Goal: Information Seeking & Learning: Understand process/instructions

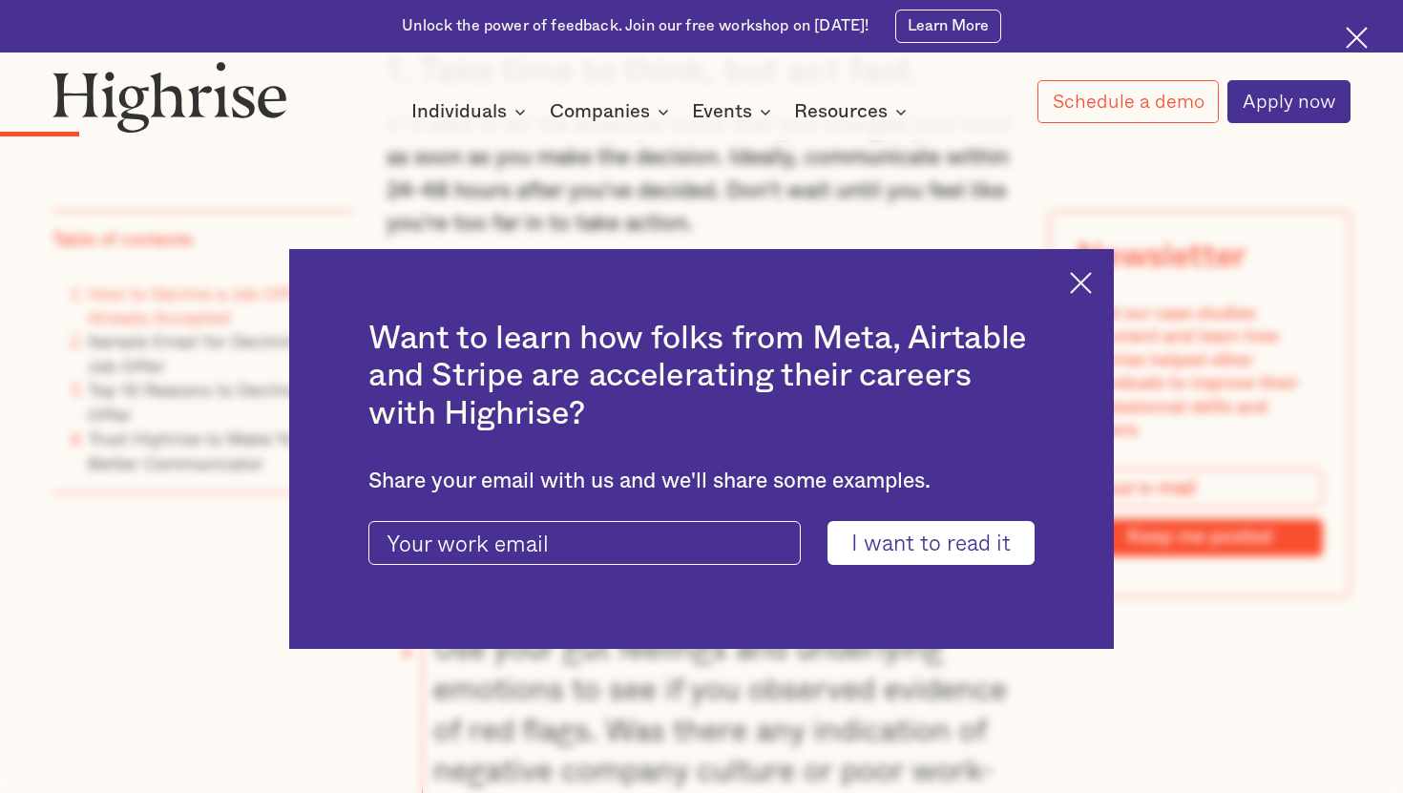
scroll to position [2253, 0]
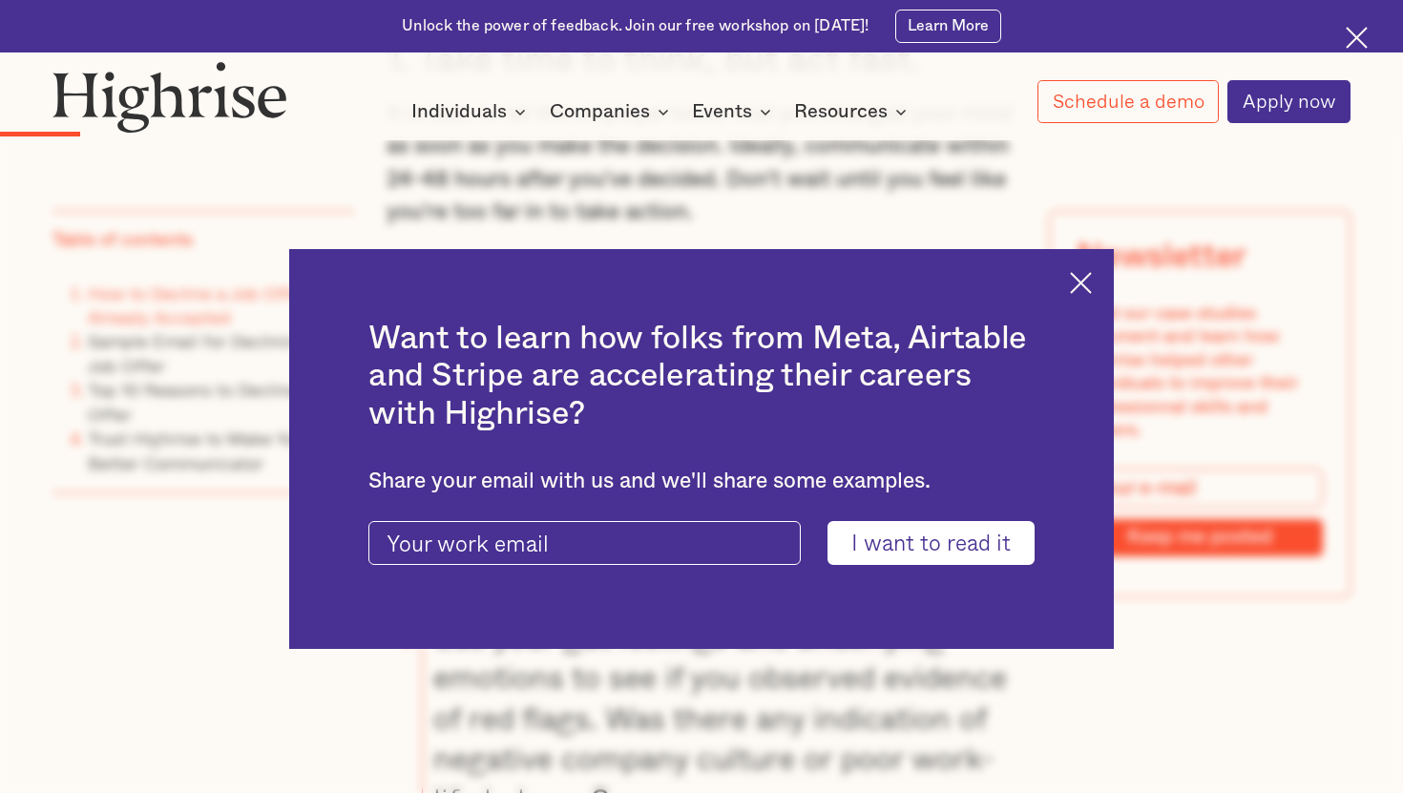
click at [1093, 289] on div "Want to learn how folks from Meta, Airtable and Stripe are accelerating their c…" at bounding box center [701, 449] width 825 height 400
click at [1087, 272] on img at bounding box center [1081, 283] width 22 height 22
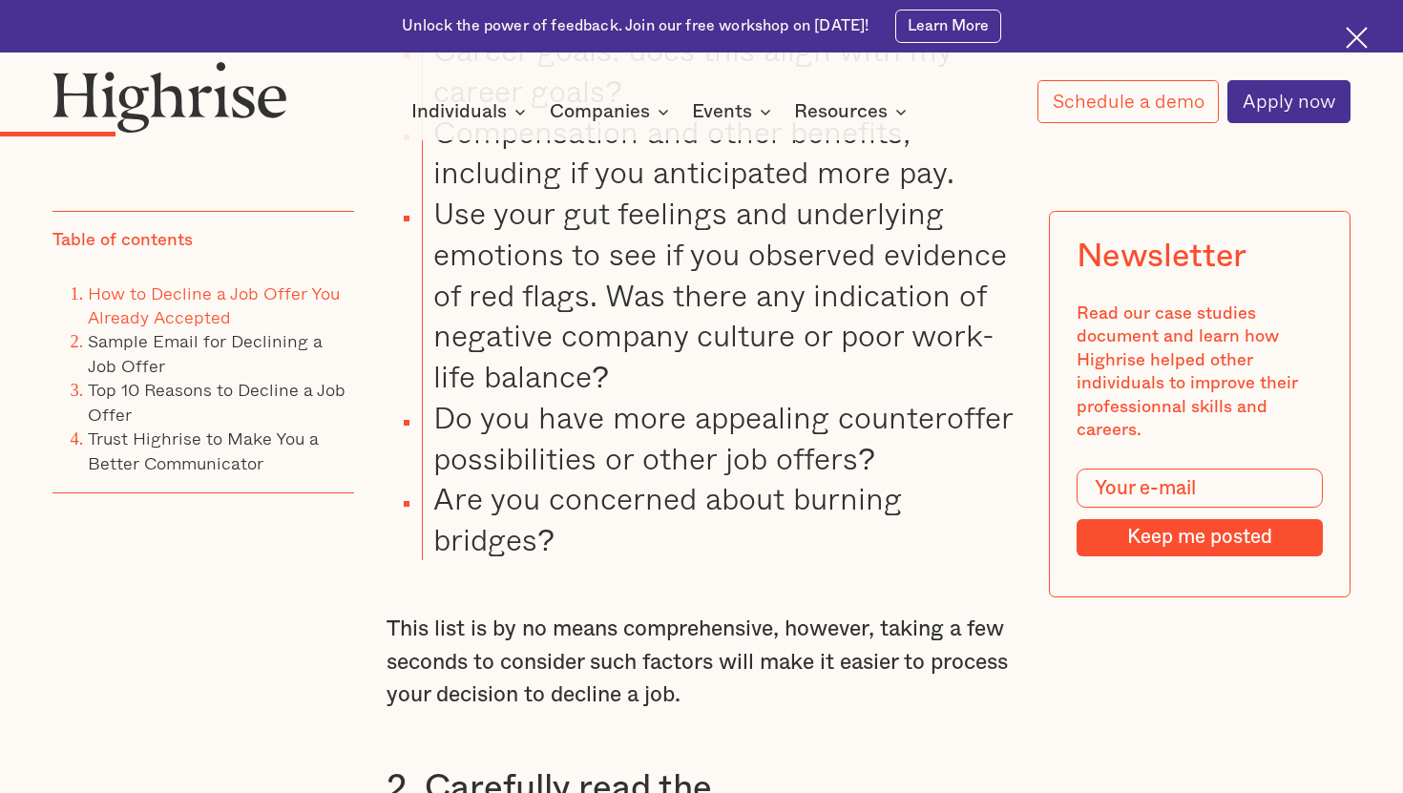
scroll to position [2671, 0]
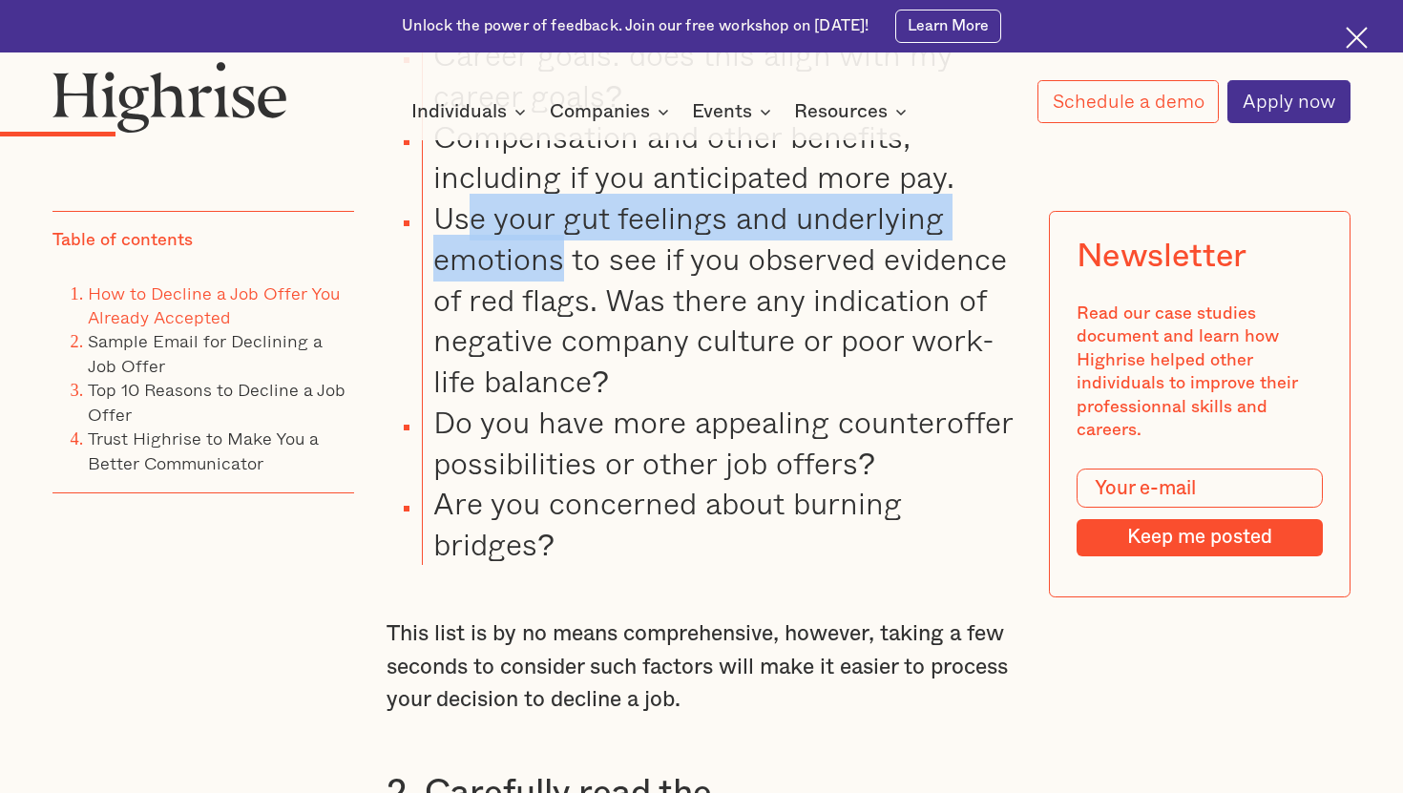
drag, startPoint x: 562, startPoint y: 298, endPoint x: 475, endPoint y: 252, distance: 99.1
click at [475, 252] on li "Use your gut feelings and underlying emotions to see if you observed evidence o…" at bounding box center [720, 300] width 596 height 204
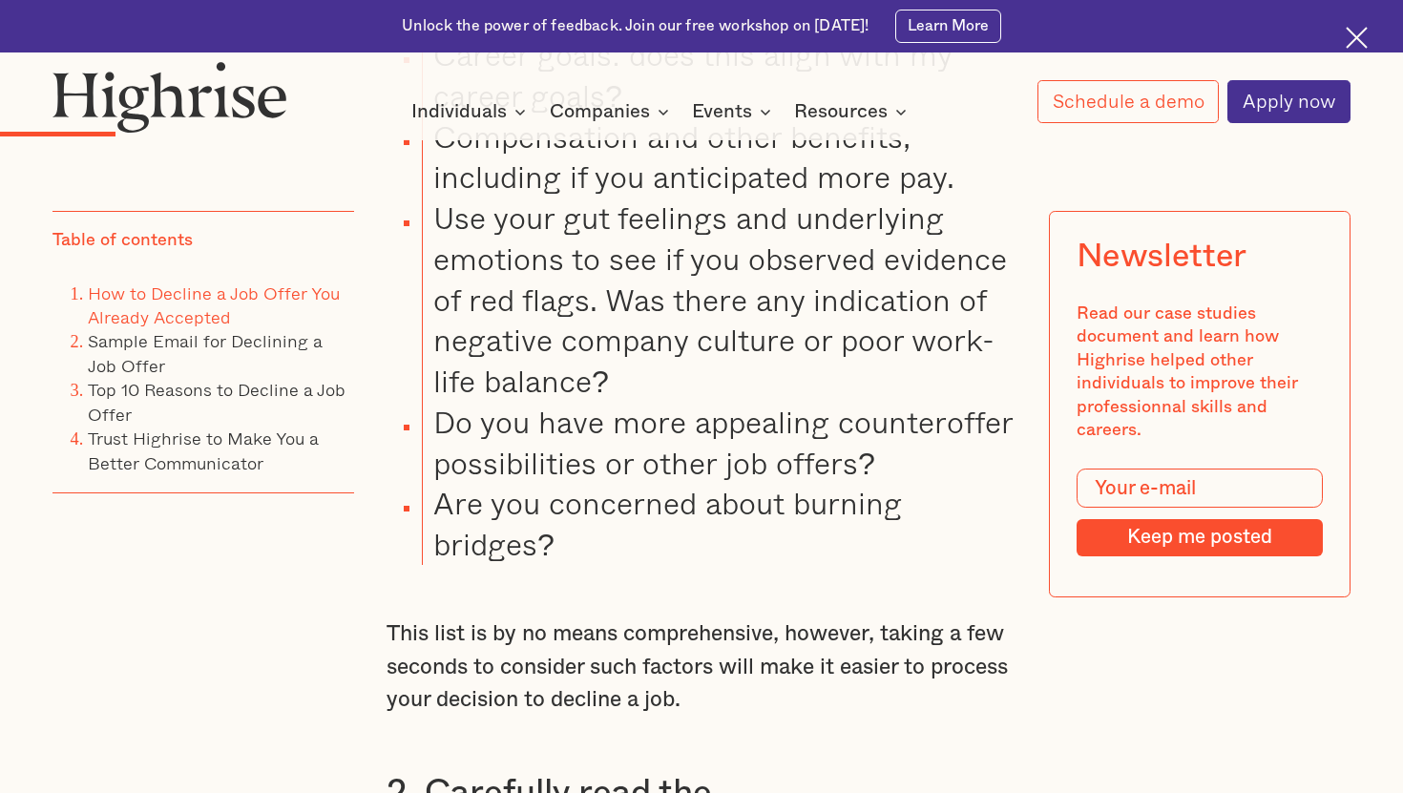
click at [591, 327] on li "Use your gut feelings and underlying emotions to see if you observed evidence o…" at bounding box center [720, 300] width 596 height 204
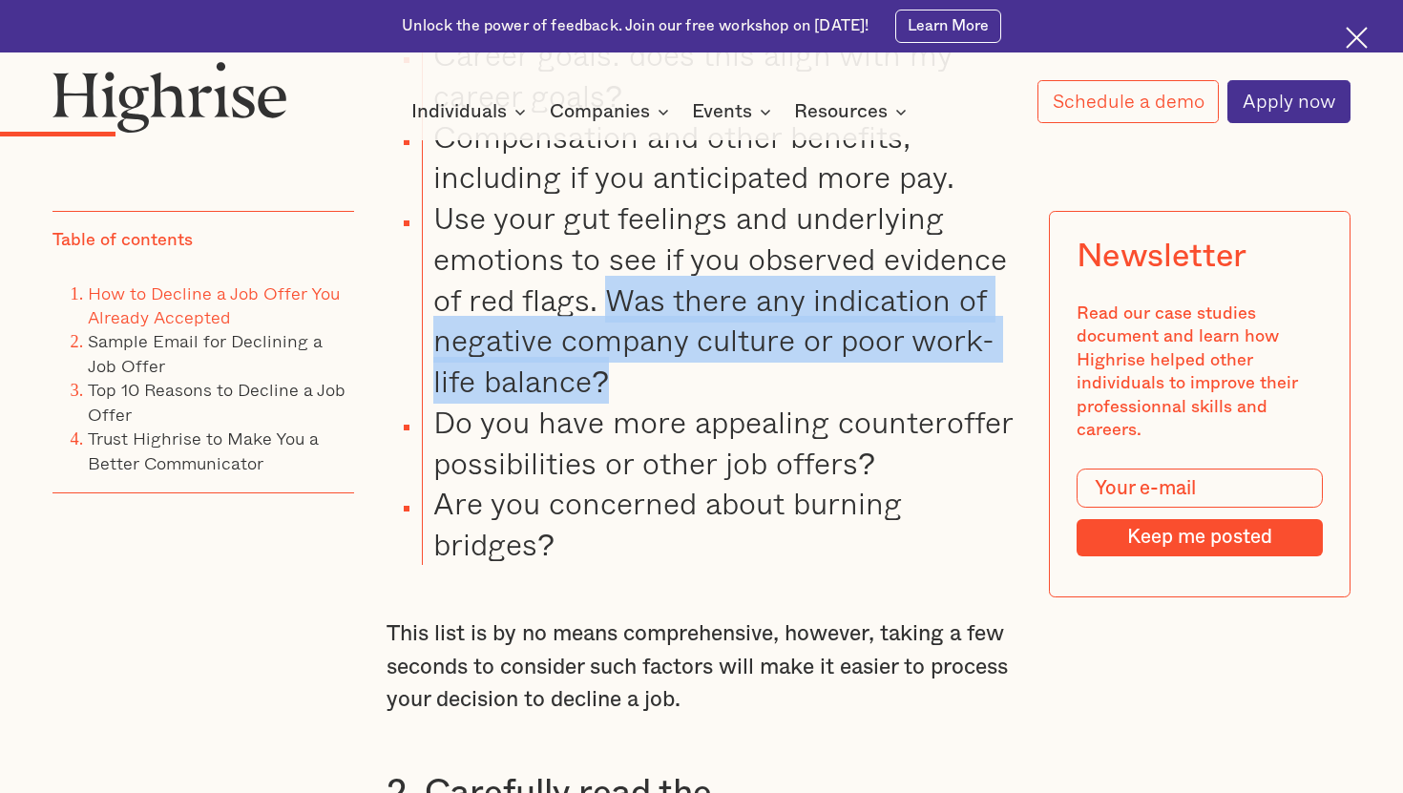
drag, startPoint x: 605, startPoint y: 335, endPoint x: 614, endPoint y: 408, distance: 73.1
click at [614, 402] on li "Use your gut feelings and underlying emotions to see if you observed evidence o…" at bounding box center [720, 300] width 596 height 204
click at [620, 361] on li "Use your gut feelings and underlying emotions to see if you observed evidence o…" at bounding box center [720, 300] width 596 height 204
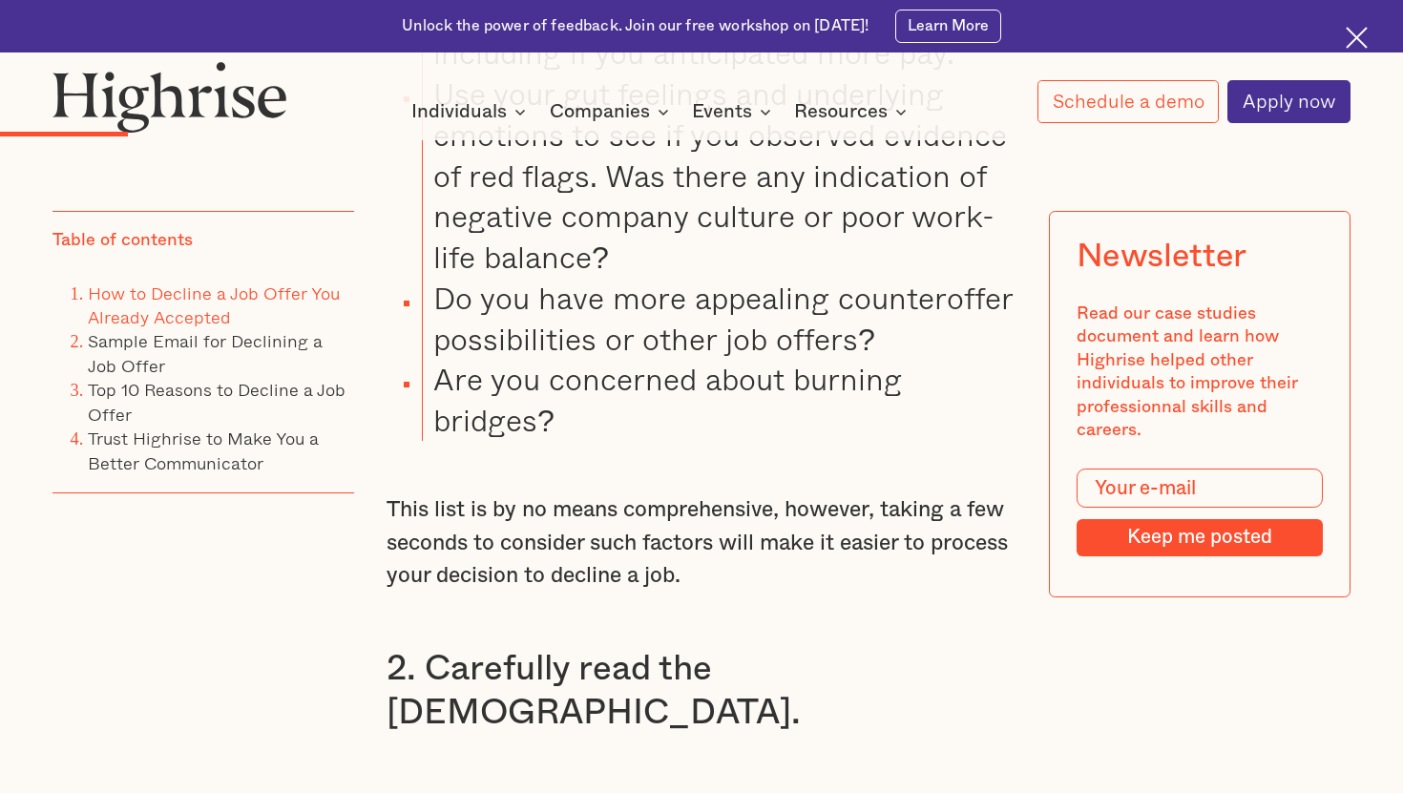
scroll to position [2836, 0]
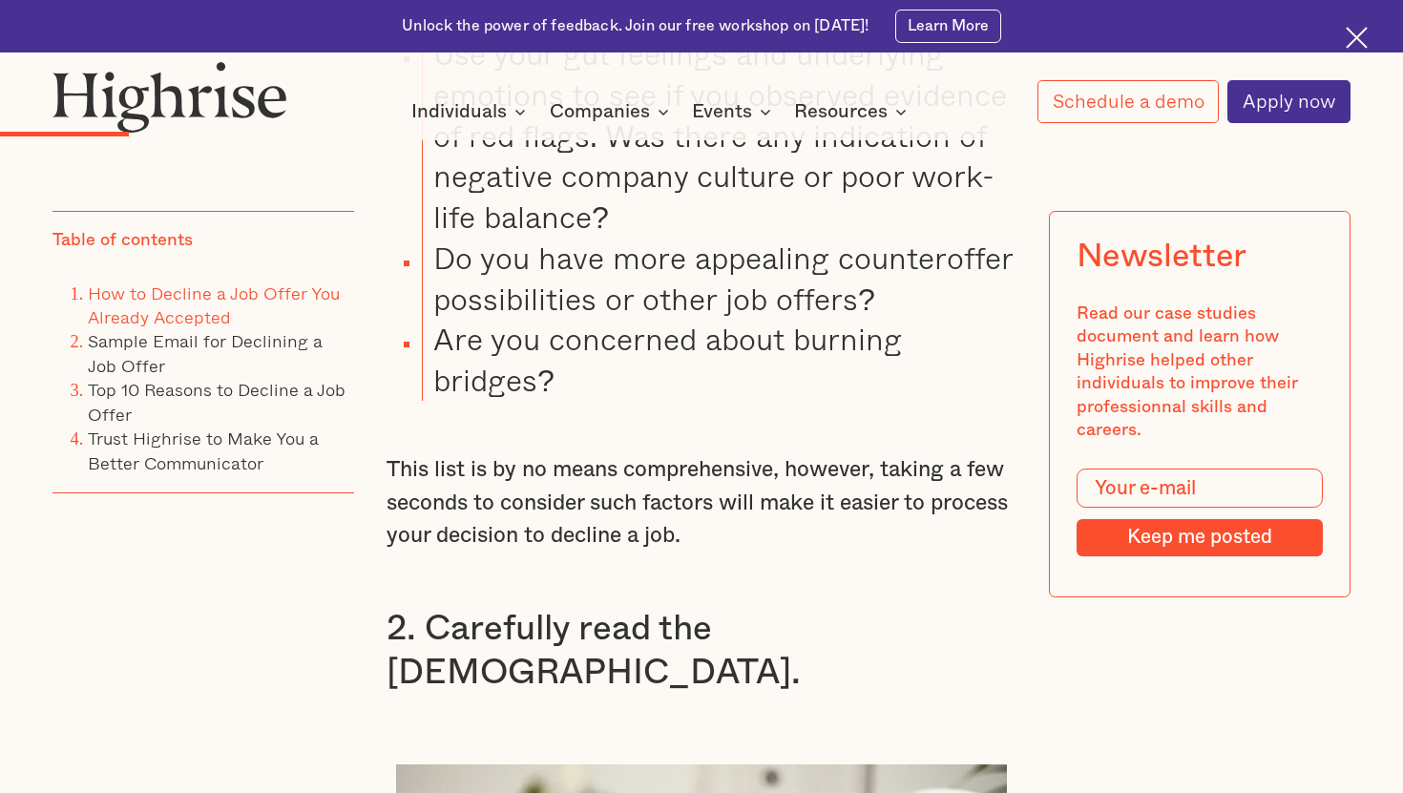
click at [697, 298] on li "Do you have more appealing counteroffer possibilities or other job offers?" at bounding box center [720, 279] width 596 height 82
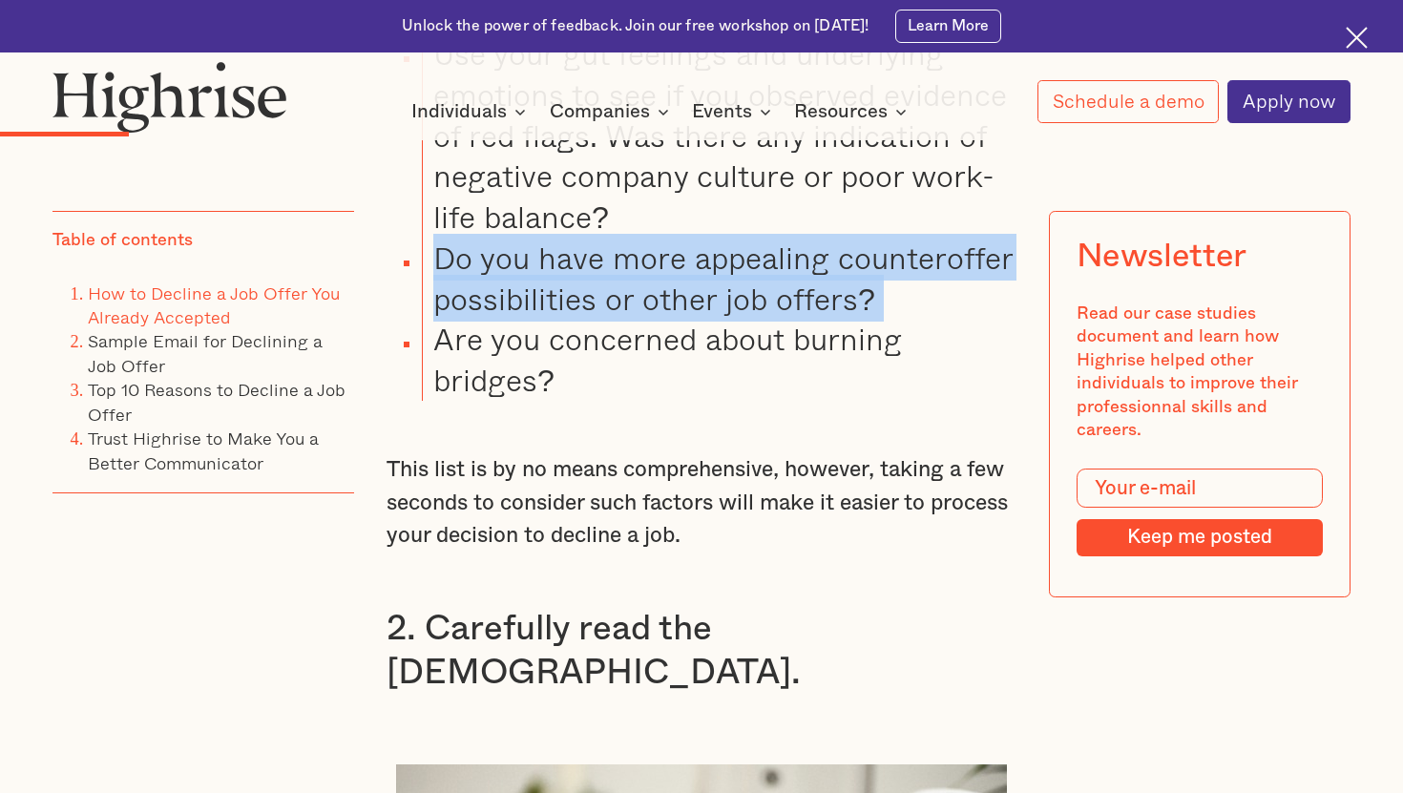
click at [697, 298] on li "Do you have more appealing counteroffer possibilities or other job offers?" at bounding box center [720, 279] width 596 height 82
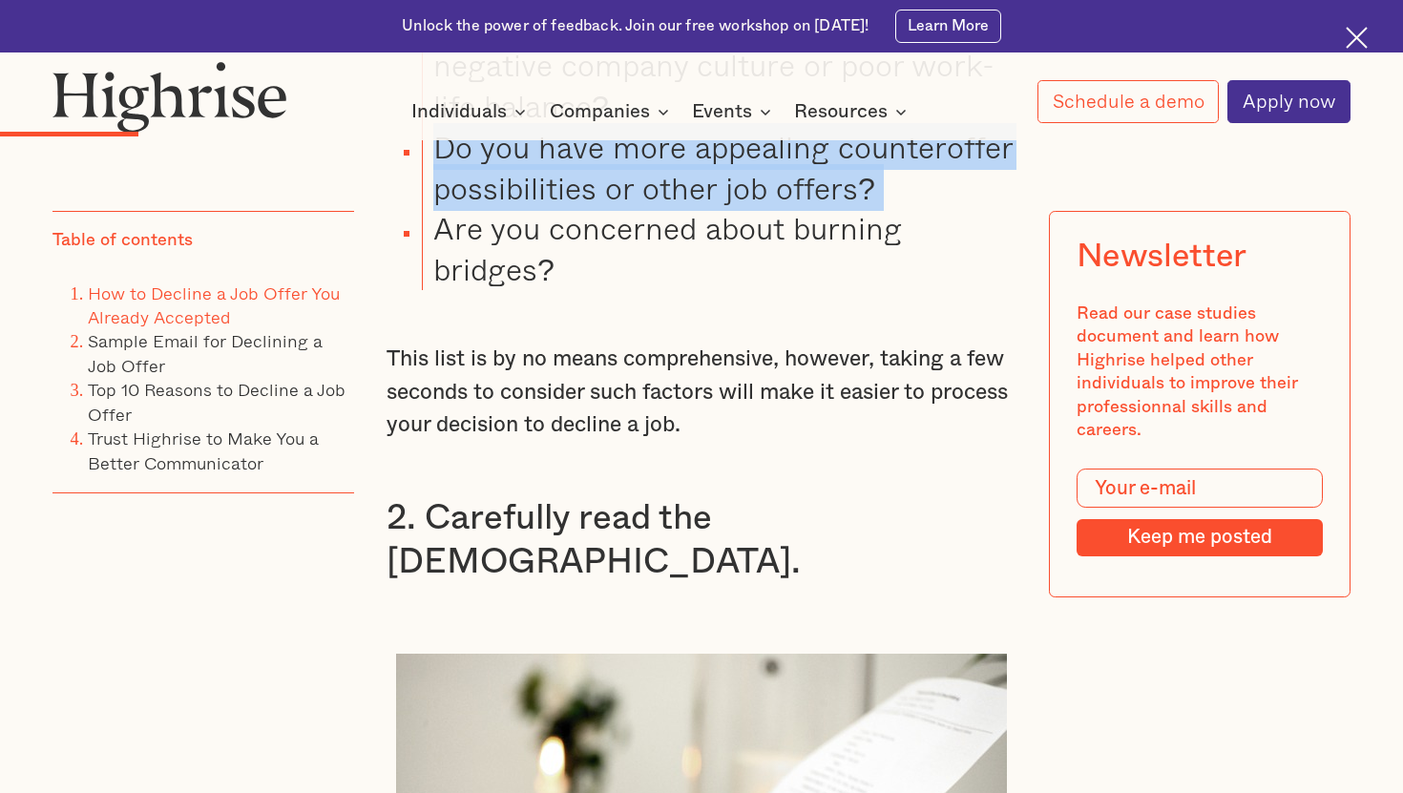
scroll to position [2945, 0]
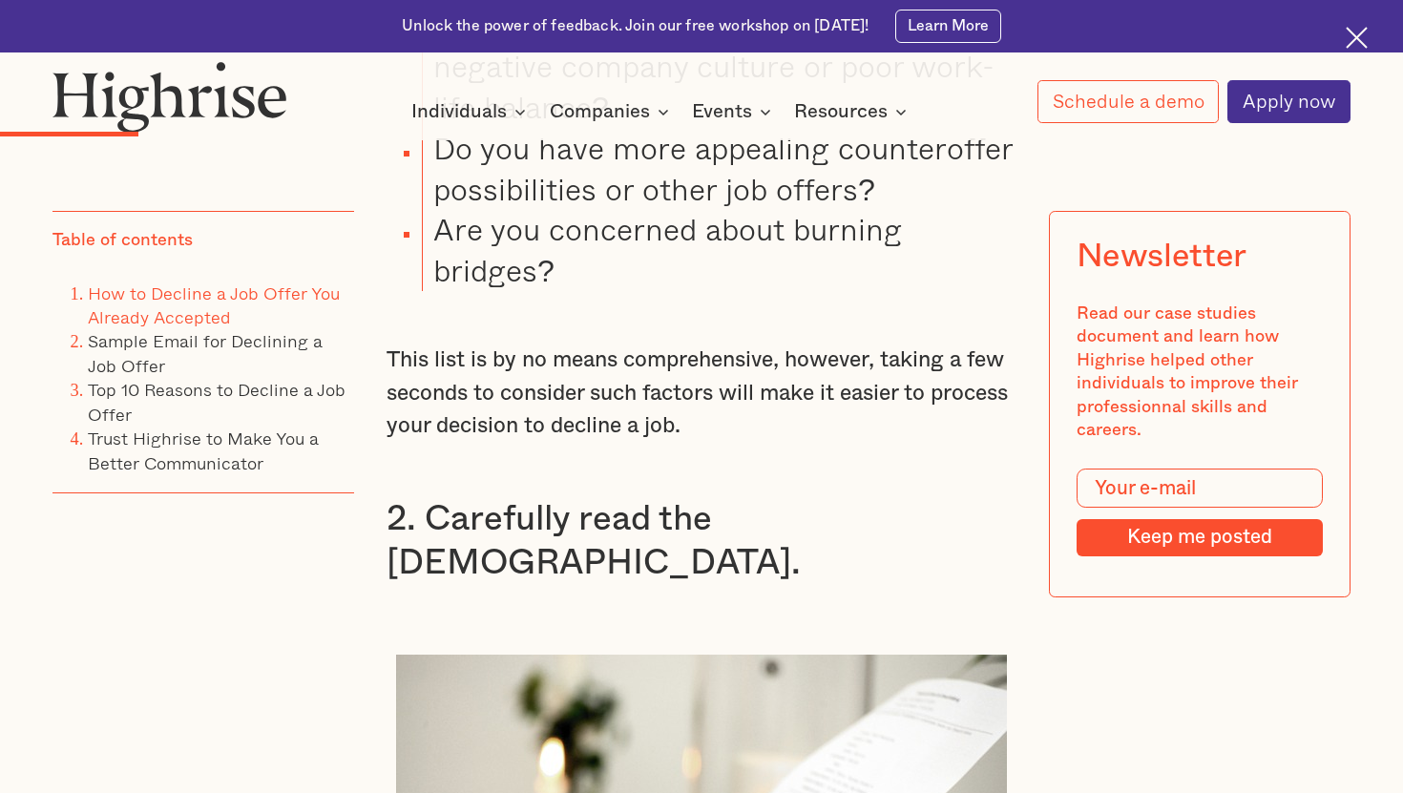
click at [685, 269] on li "Are you concerned about burning bridges?" at bounding box center [720, 250] width 596 height 82
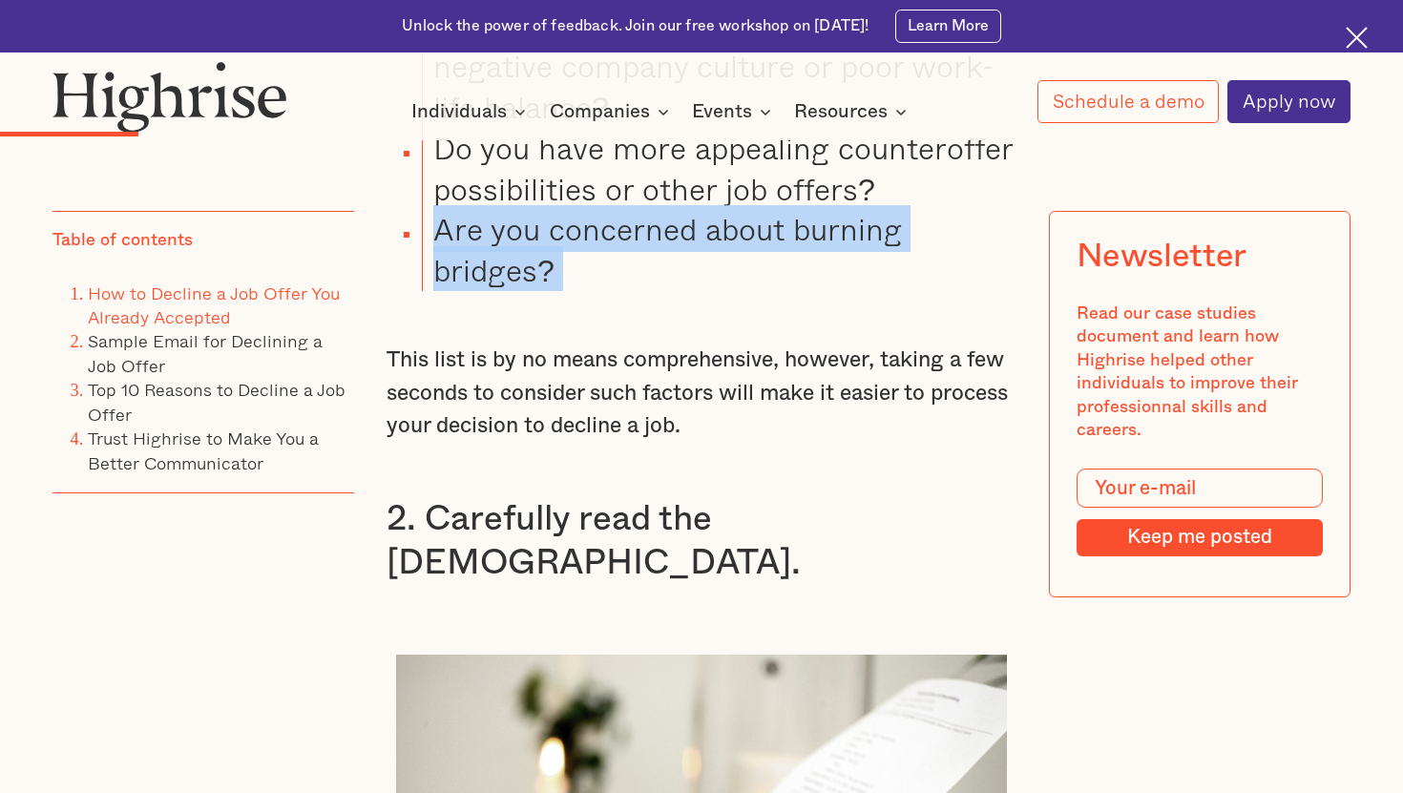
click at [685, 269] on li "Are you concerned about burning bridges?" at bounding box center [720, 250] width 596 height 82
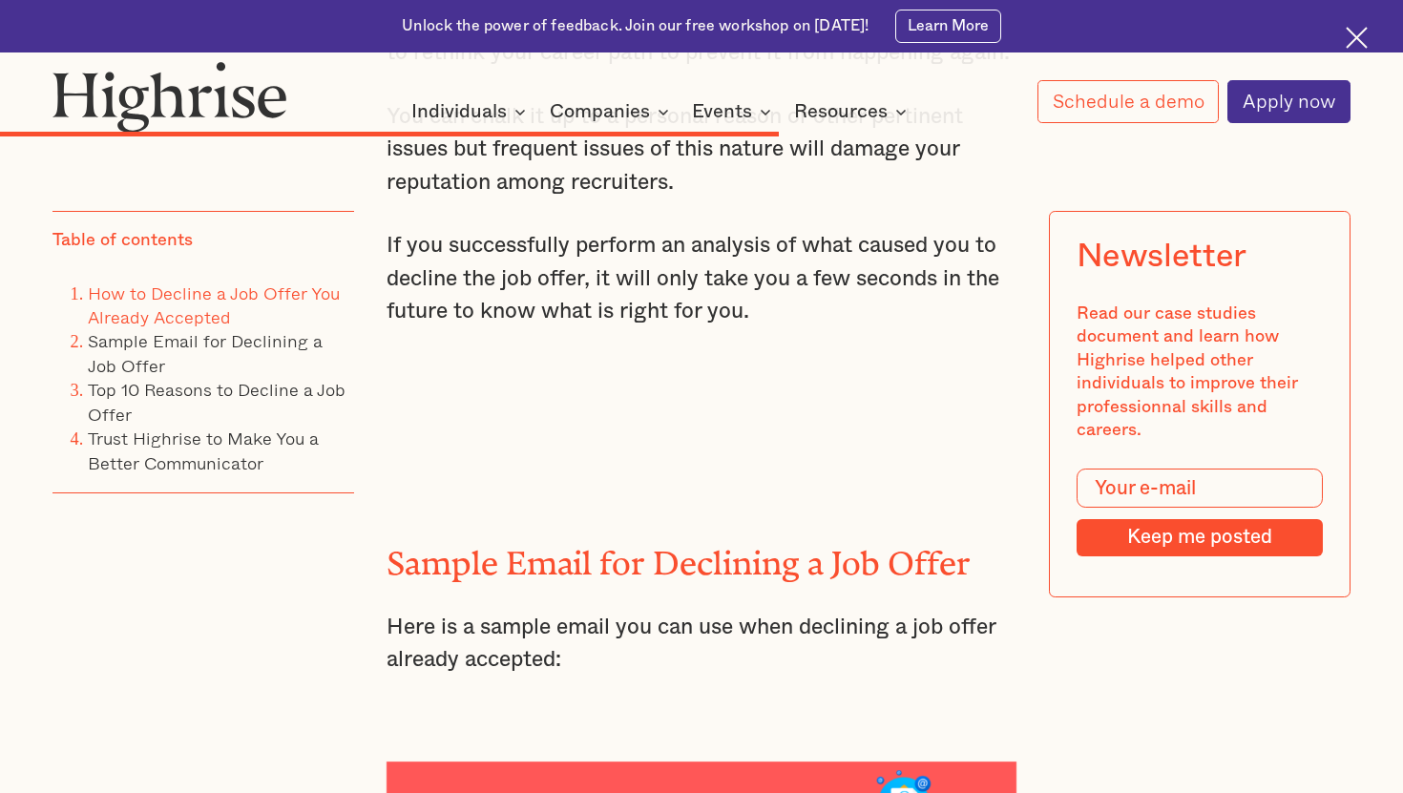
scroll to position [11138, 0]
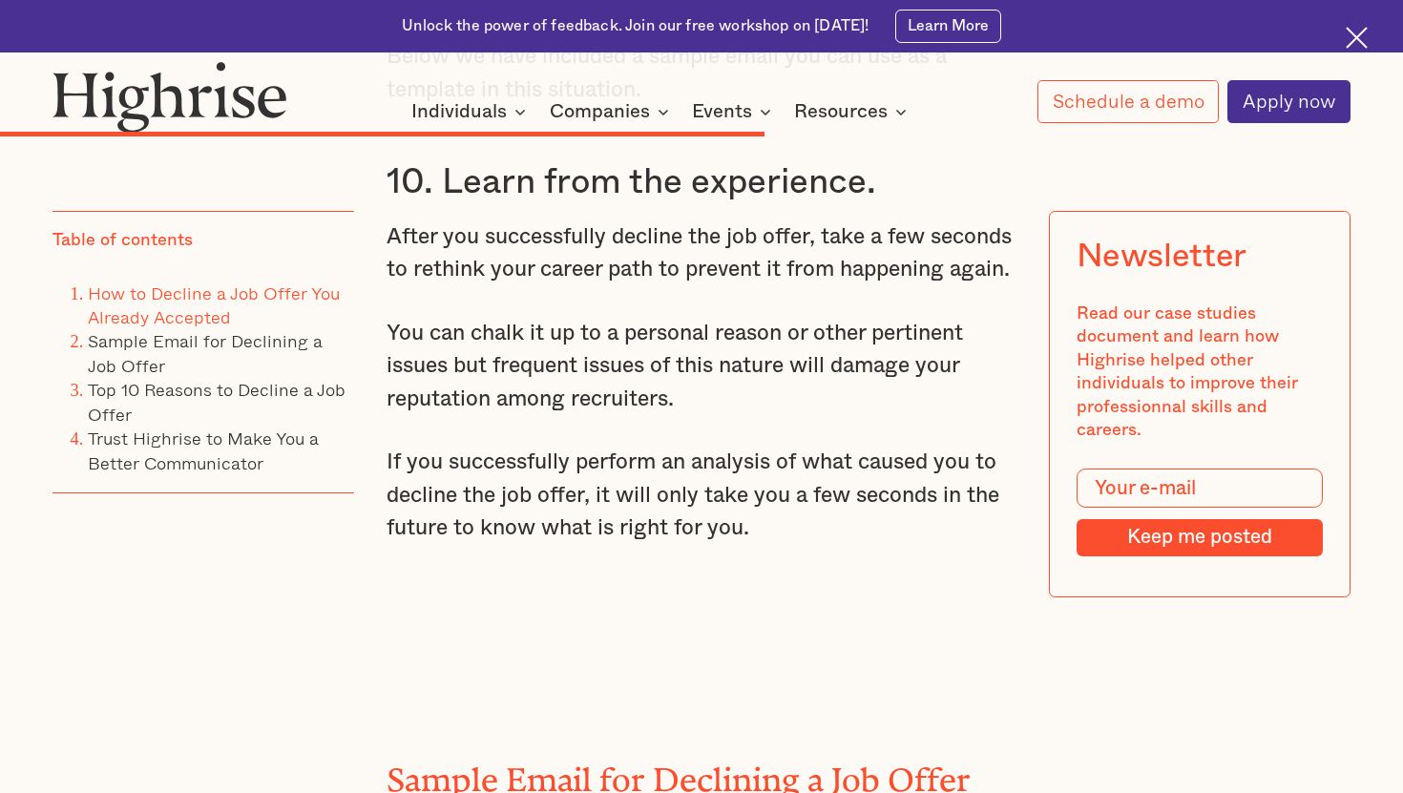
click at [757, 246] on p "After you successfully decline the job offer, take a few seconds to rethink you…" at bounding box center [702, 254] width 630 height 66
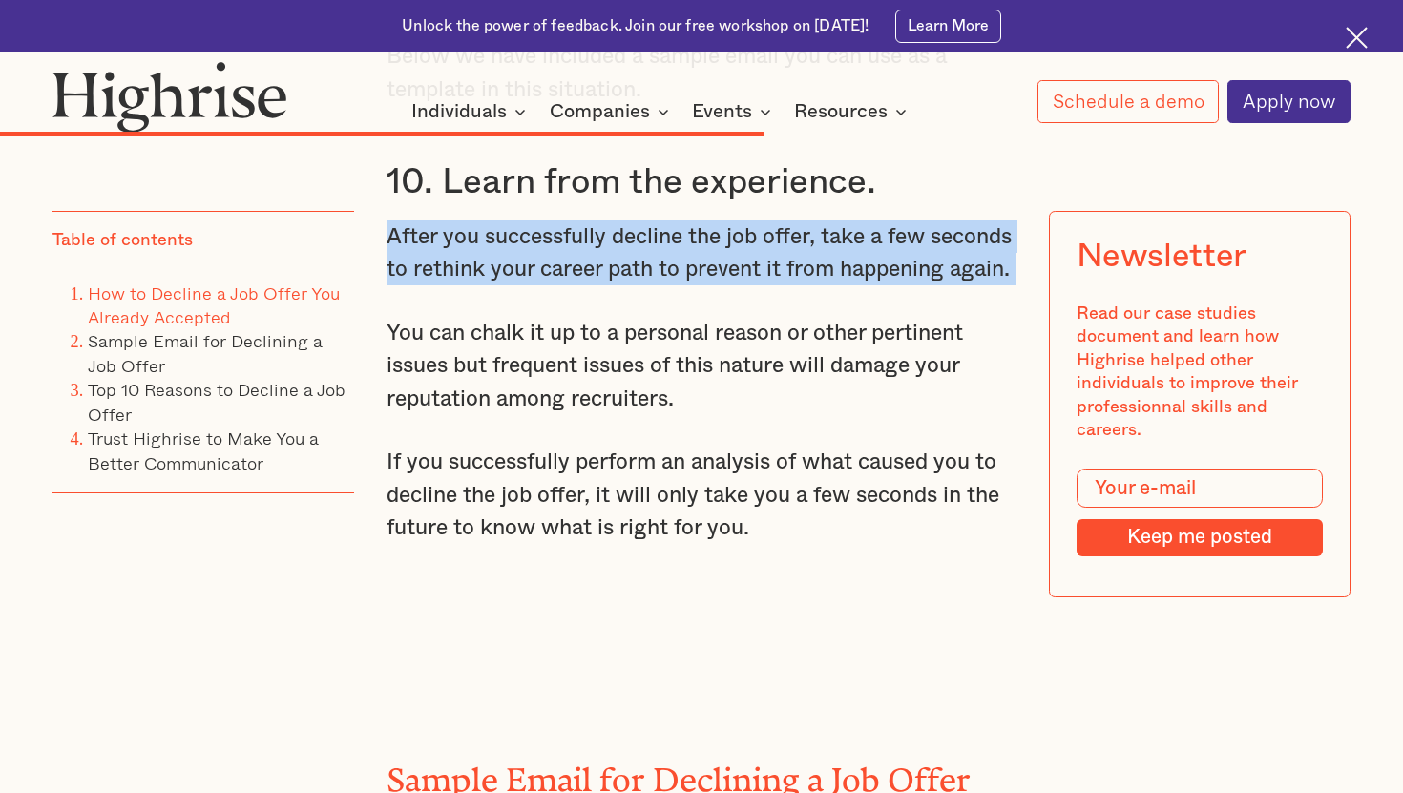
click at [757, 246] on p "After you successfully decline the job offer, take a few seconds to rethink you…" at bounding box center [702, 254] width 630 height 66
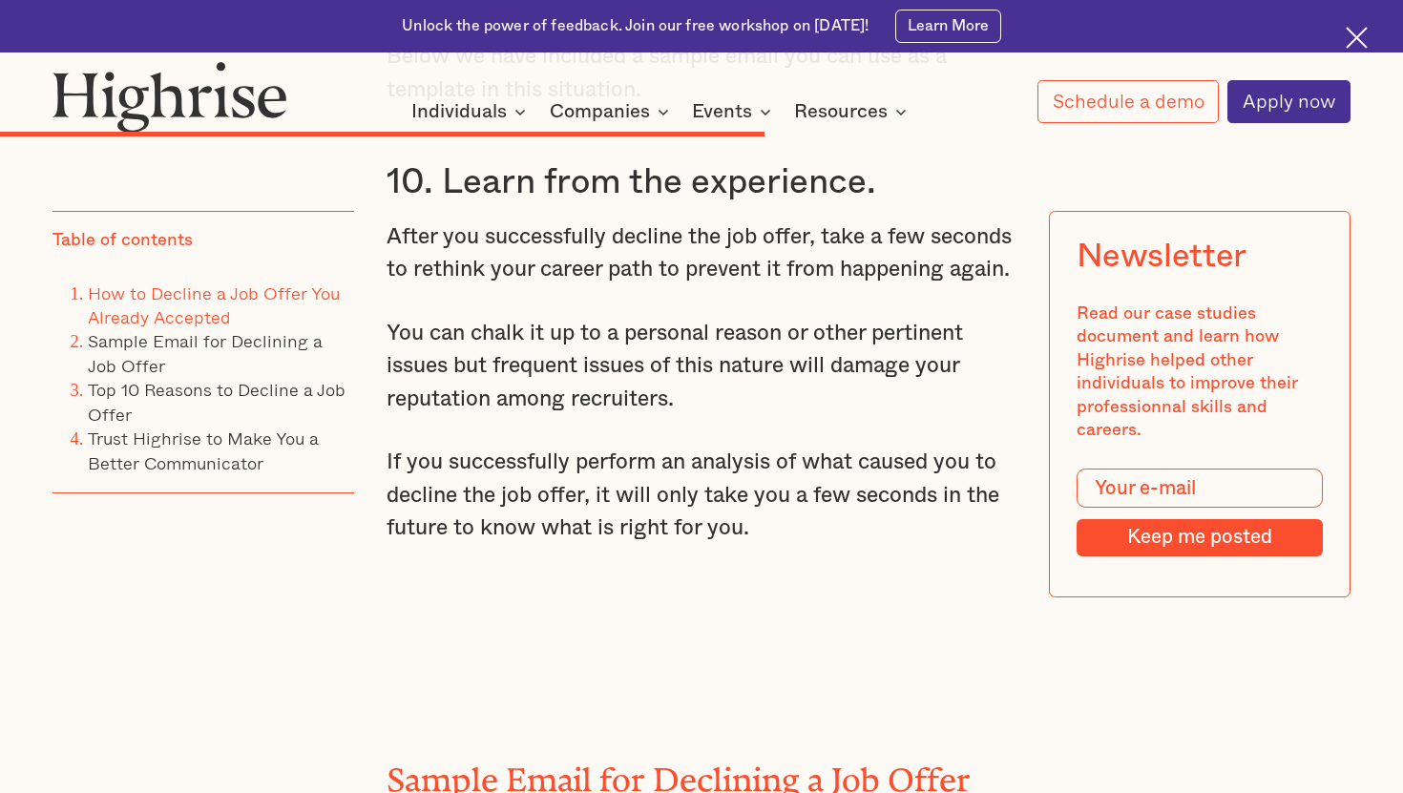
click at [752, 368] on p "You can chalk it up to a personal reason or other pertinent issues but frequent…" at bounding box center [702, 366] width 630 height 98
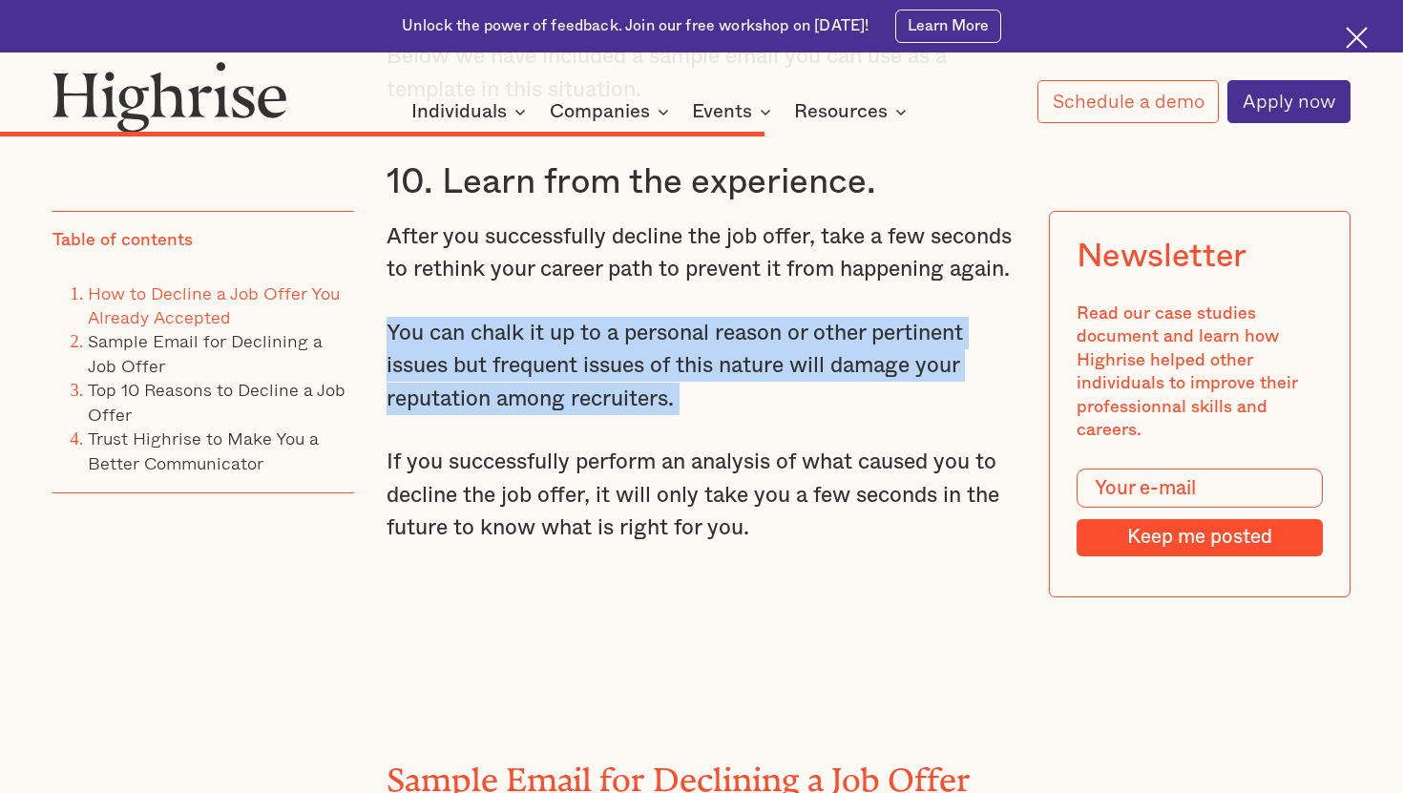
click at [752, 368] on p "You can chalk it up to a personal reason or other pertinent issues but frequent…" at bounding box center [702, 366] width 630 height 98
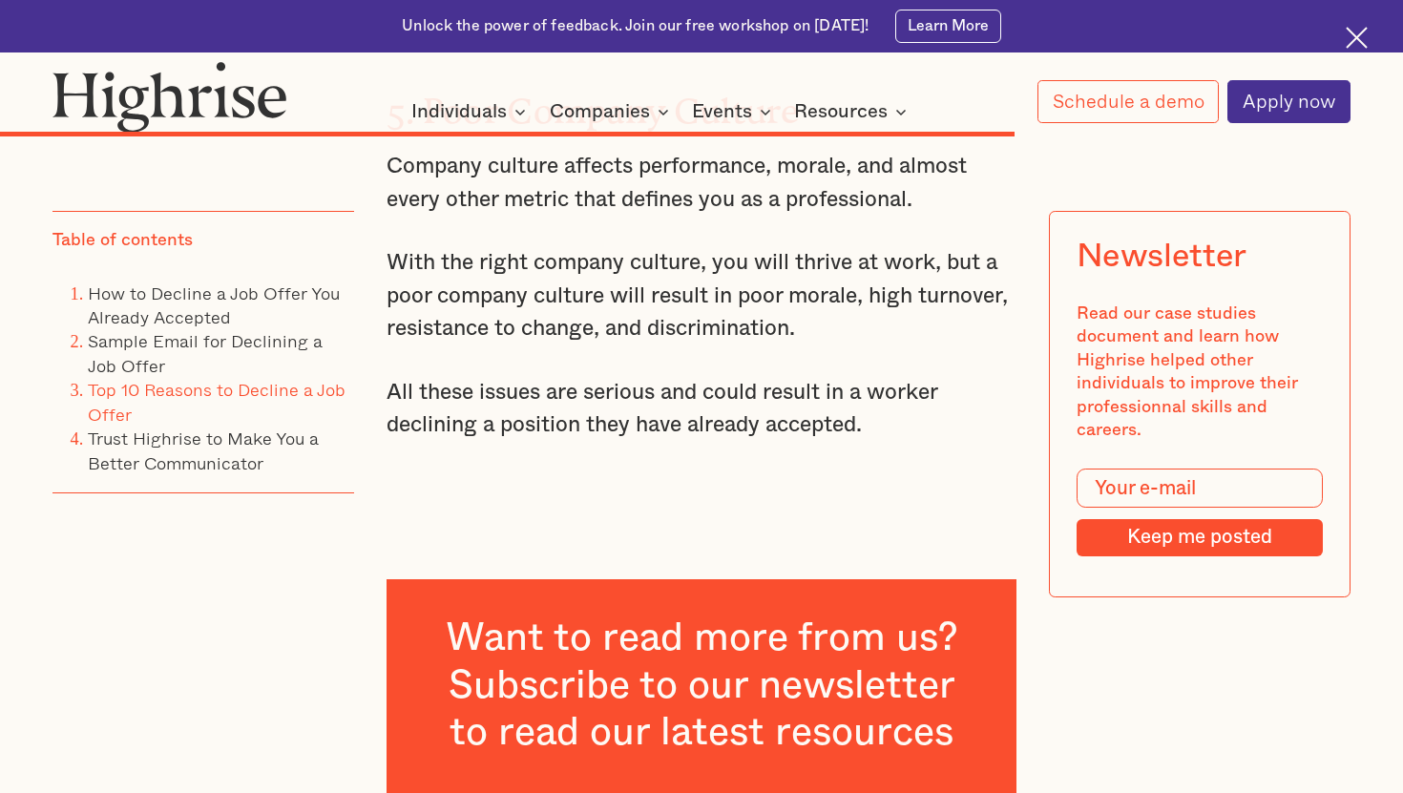
scroll to position [14138, 0]
